Goal: Use online tool/utility

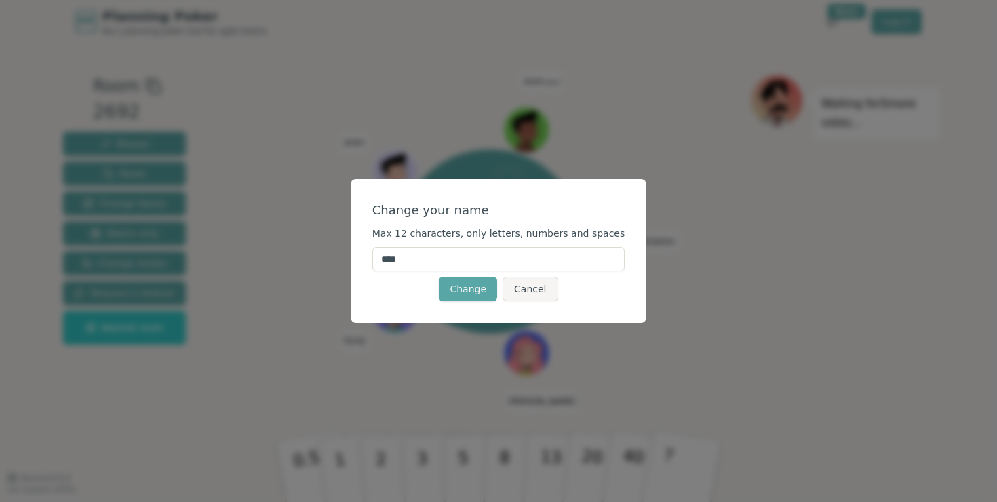
click at [525, 268] on input "****" at bounding box center [498, 259] width 253 height 24
type input "*"
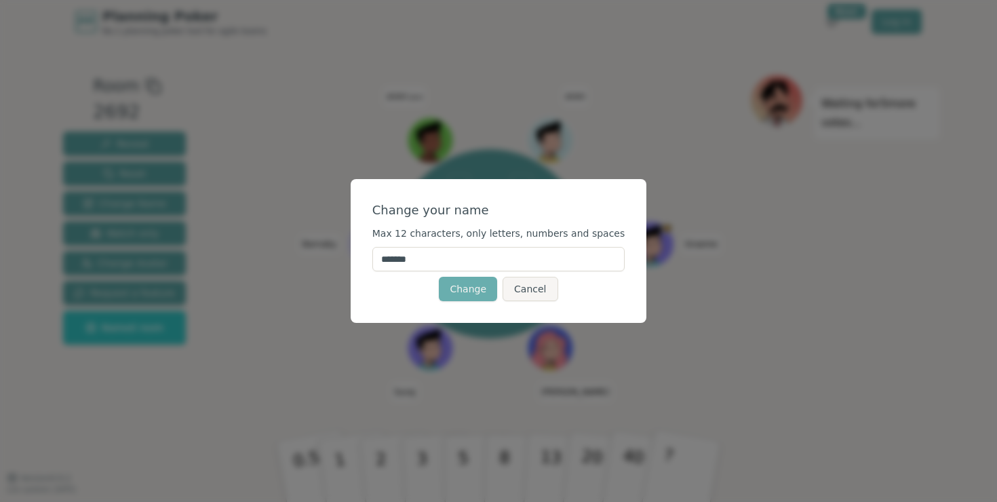
type input "*******"
click at [463, 286] on button "Change" at bounding box center [468, 289] width 58 height 24
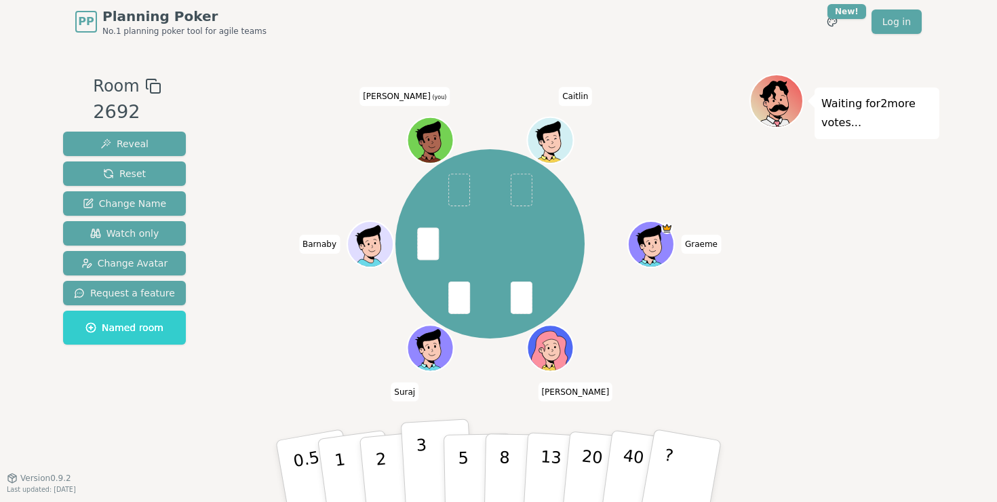
click at [417, 457] on p "3" at bounding box center [423, 472] width 15 height 74
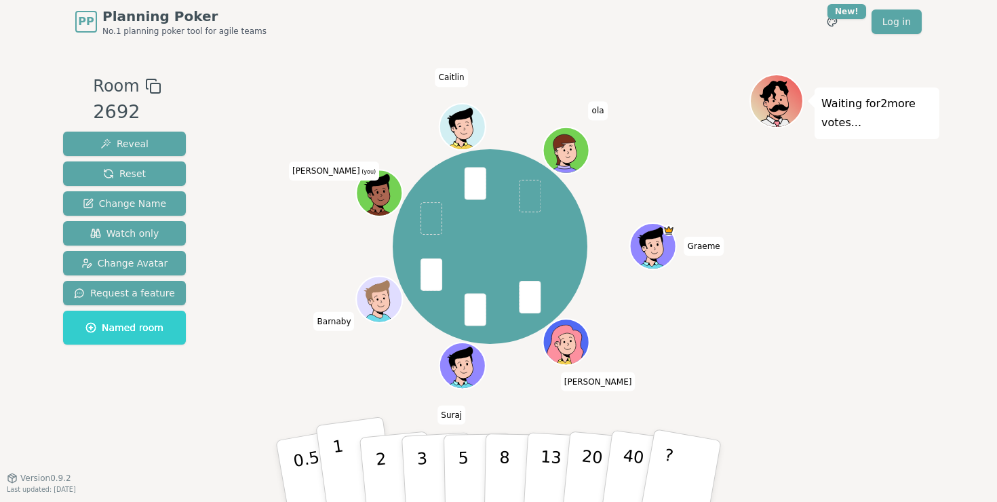
click at [349, 474] on button "1" at bounding box center [355, 471] width 81 height 110
click at [392, 471] on button "2" at bounding box center [396, 472] width 77 height 108
click at [342, 443] on button "1" at bounding box center [355, 471] width 81 height 110
click at [472, 473] on button "5" at bounding box center [478, 471] width 70 height 103
click at [338, 458] on p "1" at bounding box center [342, 473] width 20 height 74
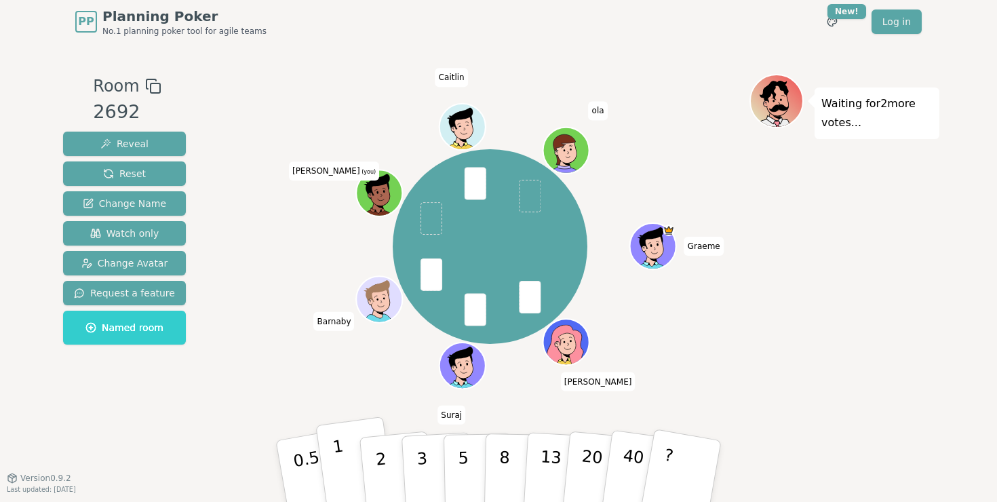
click at [348, 449] on button "1" at bounding box center [355, 471] width 81 height 110
click at [341, 450] on button "1" at bounding box center [355, 471] width 81 height 110
click at [413, 467] on button "3" at bounding box center [438, 471] width 74 height 106
click at [424, 460] on p "3" at bounding box center [423, 472] width 15 height 74
click at [464, 458] on p "5" at bounding box center [464, 471] width 12 height 73
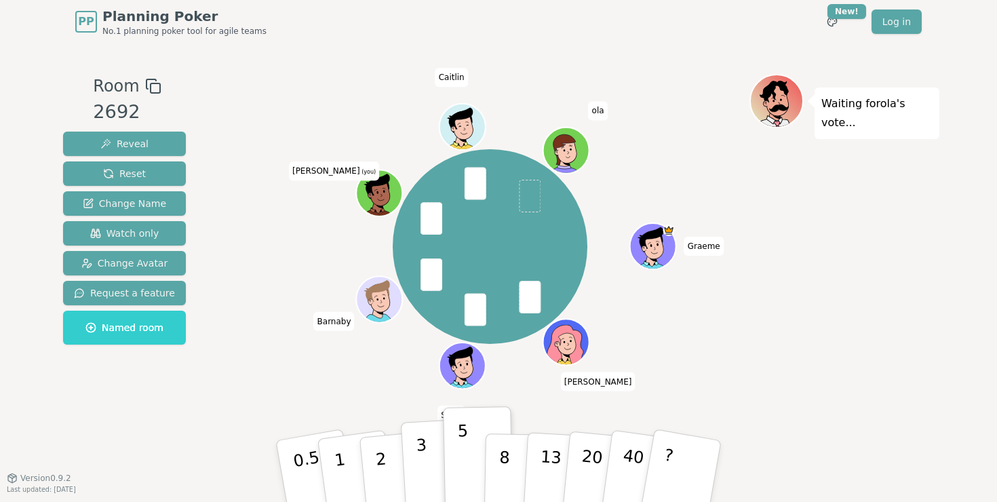
click at [429, 457] on button "3" at bounding box center [438, 471] width 74 height 106
click at [398, 469] on button "2" at bounding box center [396, 472] width 77 height 108
click at [419, 473] on p "3" at bounding box center [423, 472] width 15 height 74
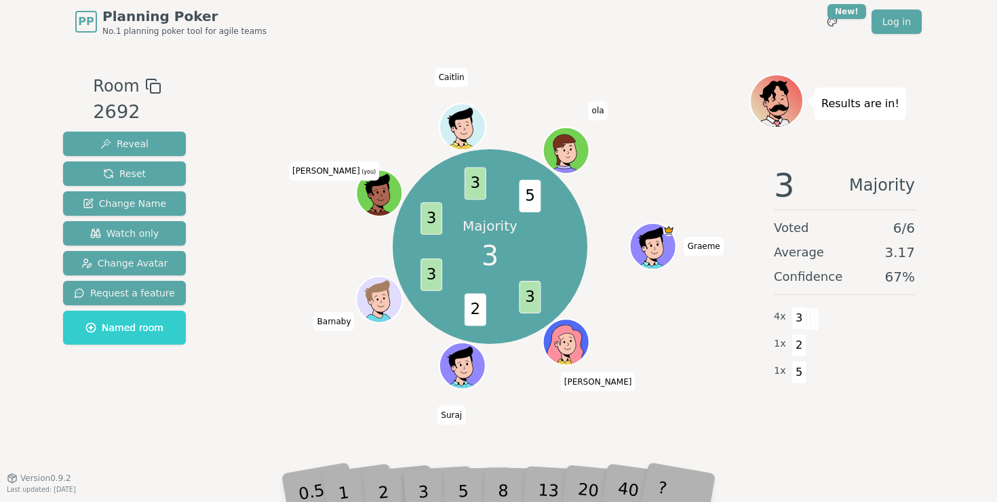
click at [391, 476] on div "2" at bounding box center [396, 470] width 45 height 51
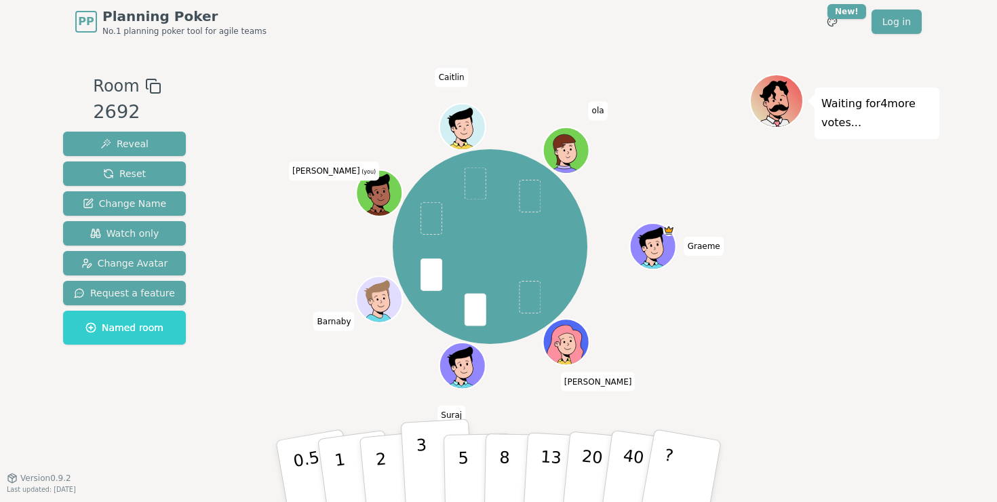
click at [414, 480] on button "3" at bounding box center [438, 471] width 74 height 106
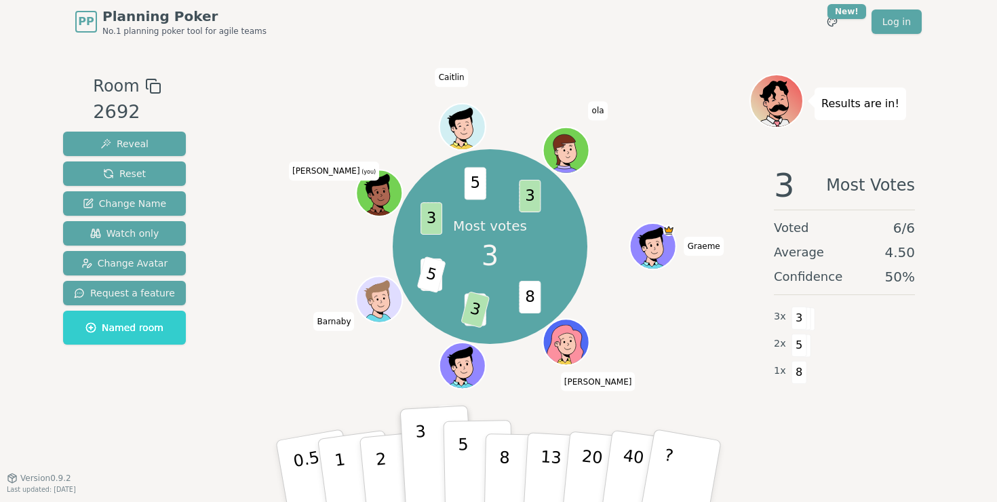
click at [461, 458] on p "5" at bounding box center [464, 471] width 12 height 73
